Goal: Task Accomplishment & Management: Complete application form

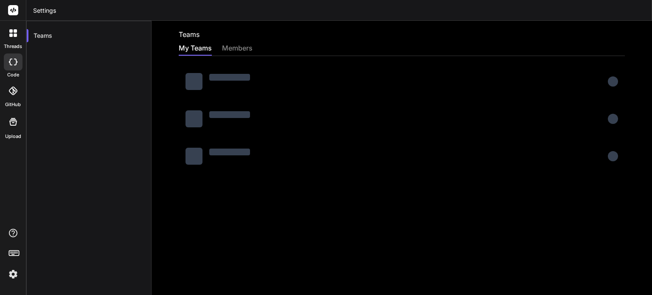
click at [335, 48] on div "My Teams members" at bounding box center [402, 49] width 446 height 13
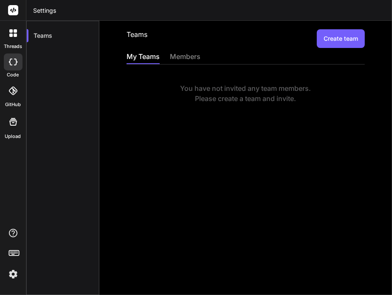
click at [15, 273] on img at bounding box center [13, 274] width 14 height 14
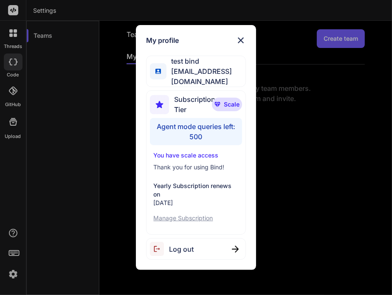
click at [280, 94] on div "My profile test bind testbind2@mailinator.com Subscription Tier Scale Agent mod…" at bounding box center [196, 147] width 392 height 295
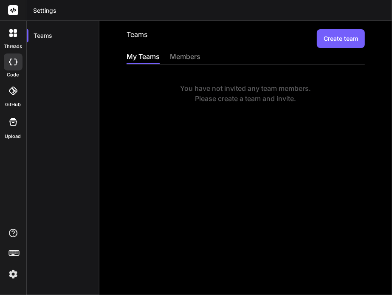
click at [346, 34] on button "Create team" at bounding box center [341, 38] width 48 height 19
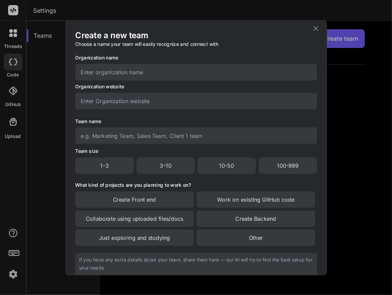
click at [175, 74] on input "text" at bounding box center [196, 72] width 242 height 17
type input "abc"
click at [144, 139] on input "text" at bounding box center [196, 135] width 242 height 17
type input "abc"
click at [112, 166] on div "1-3" at bounding box center [104, 166] width 59 height 16
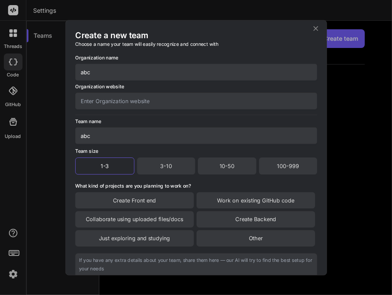
click at [134, 203] on div "Create Front end" at bounding box center [134, 200] width 118 height 16
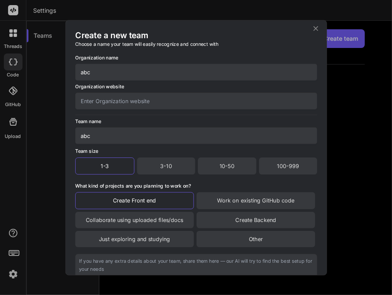
scroll to position [71, 0]
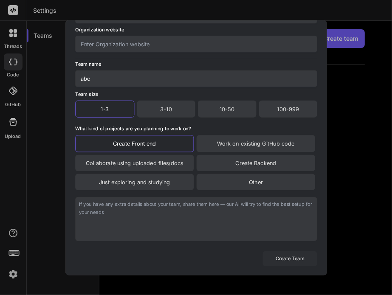
click at [295, 260] on button "Create Team" at bounding box center [289, 258] width 54 height 15
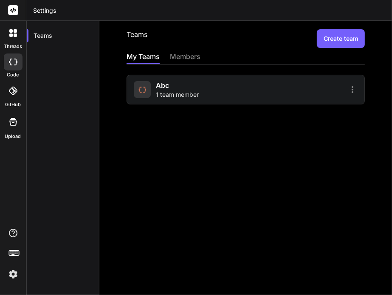
click at [14, 275] on img at bounding box center [13, 274] width 14 height 14
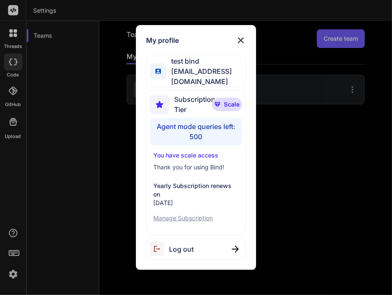
click at [180, 244] on span "Log out" at bounding box center [181, 249] width 25 height 10
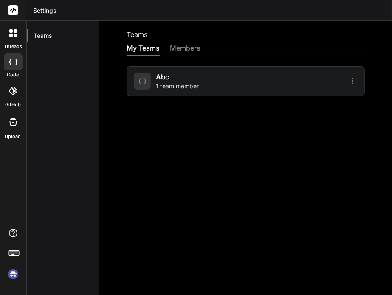
click at [212, 78] on div "abc 1 team member" at bounding box center [188, 81] width 109 height 19
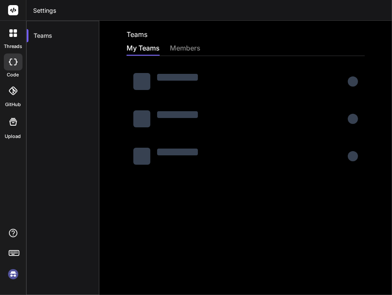
click at [15, 277] on img at bounding box center [13, 274] width 14 height 14
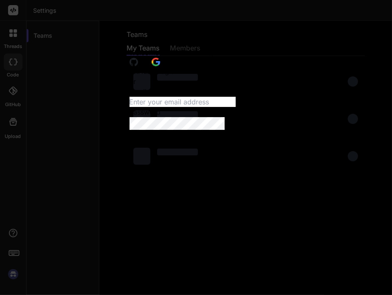
click at [204, 107] on input "Email address" at bounding box center [182, 102] width 106 height 10
paste input "testbind9"
type input "[EMAIL_ADDRESS][DOMAIN_NAME]"
click at [129, 87] on button "submit" at bounding box center [129, 87] width 0 height 0
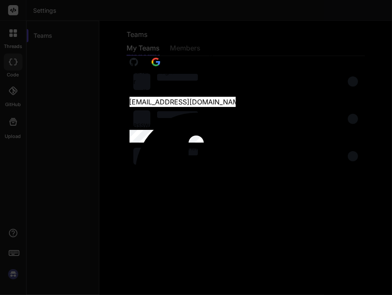
click at [228, 217] on link "Sign up" at bounding box center [217, 221] width 24 height 8
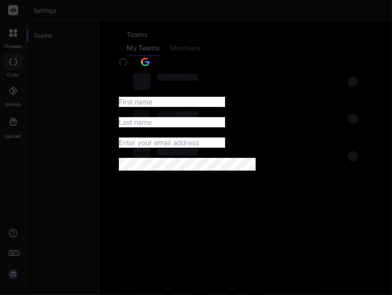
click at [160, 107] on input "First name" at bounding box center [172, 102] width 106 height 10
type input "test"
click at [217, 127] on input "Last name" at bounding box center [172, 122] width 106 height 10
type input "bind9"
click at [178, 171] on div "First name Optional test Last name Optional bind9 Email address Password" at bounding box center [196, 129] width 154 height 84
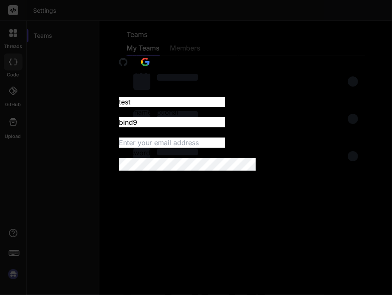
click at [180, 148] on input "Email address" at bounding box center [172, 143] width 106 height 10
paste input "testbind9"
type input "[EMAIL_ADDRESS][DOMAIN_NAME]"
click at [181, 199] on form "First name Optional test Last name Optional bind9 Email address [EMAIL_ADDRESS]…" at bounding box center [196, 166] width 154 height 158
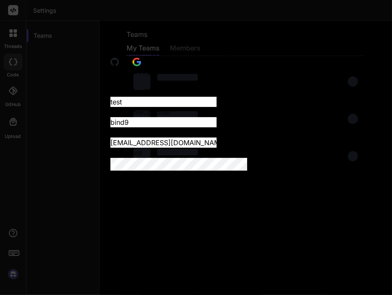
click at [110, 87] on button "submit" at bounding box center [110, 87] width 0 height 0
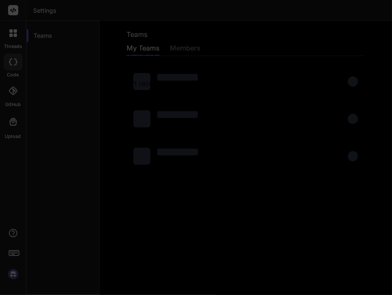
click at [138, 78] on input "Enter verification code" at bounding box center [205, 78] width 174 height 0
paste input "431261"
type input "431261"
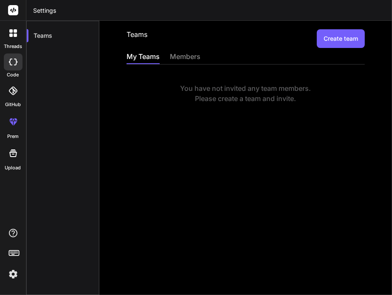
click at [341, 41] on button "Create team" at bounding box center [341, 38] width 48 height 19
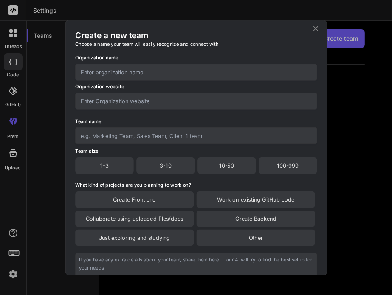
click at [183, 73] on input "text" at bounding box center [196, 72] width 242 height 17
type input "test_abc"
click at [151, 103] on input "text" at bounding box center [196, 101] width 242 height 17
type input "test"
click at [121, 136] on input "text" at bounding box center [196, 135] width 242 height 17
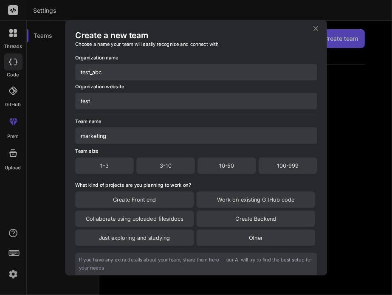
type input "marketing"
click at [114, 165] on div "1-3" at bounding box center [104, 166] width 59 height 16
click at [131, 204] on div "Create Front end" at bounding box center [134, 200] width 118 height 16
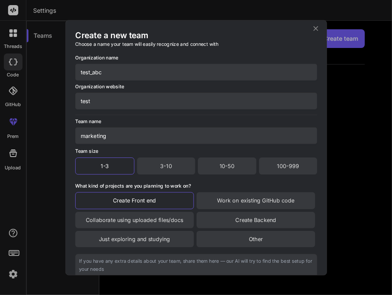
scroll to position [71, 0]
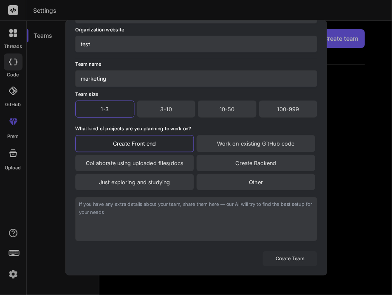
click at [280, 263] on button "Create Team" at bounding box center [289, 258] width 54 height 15
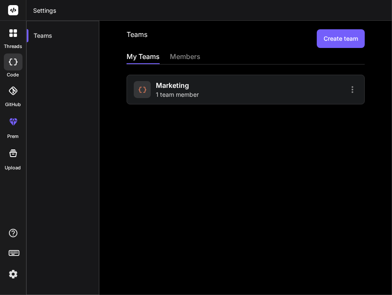
click at [11, 276] on img at bounding box center [13, 274] width 14 height 14
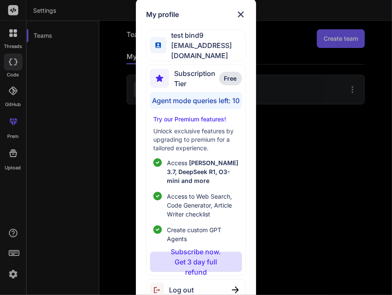
click at [339, 171] on div "My profile test bind9 [EMAIL_ADDRESS][DOMAIN_NAME] Subscription Tier Free Agent…" at bounding box center [196, 147] width 392 height 295
